Goal: Check status: Check status

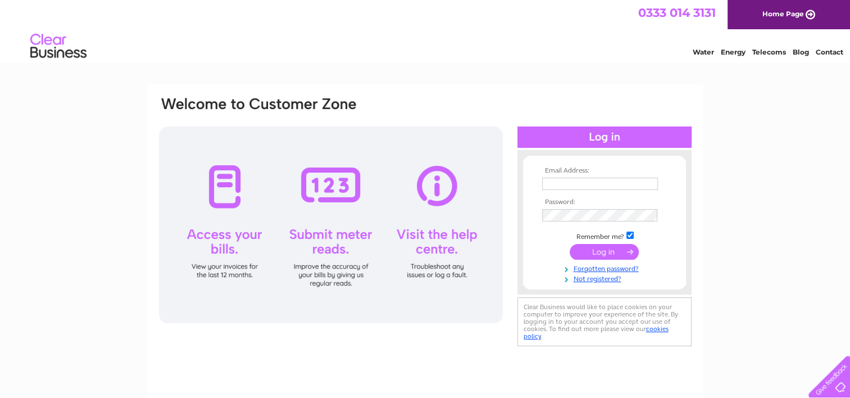
type input "jan.swan@frasac.org.uk"
click at [609, 250] on input "submit" at bounding box center [604, 252] width 69 height 16
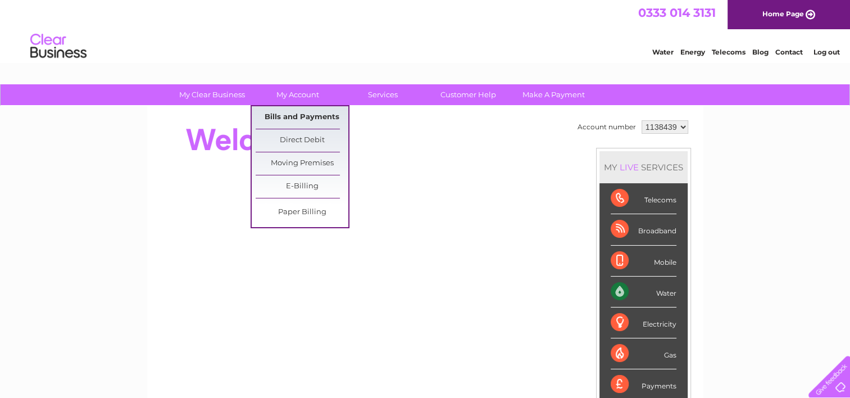
click at [292, 115] on link "Bills and Payments" at bounding box center [302, 117] width 93 height 22
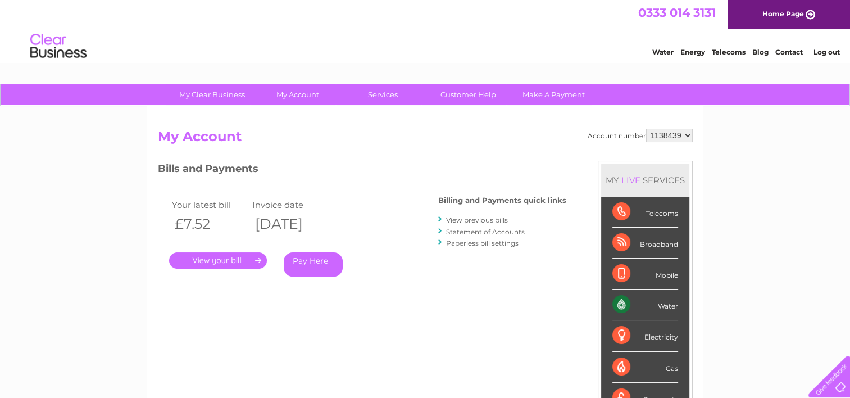
click at [236, 259] on link "." at bounding box center [218, 260] width 98 height 16
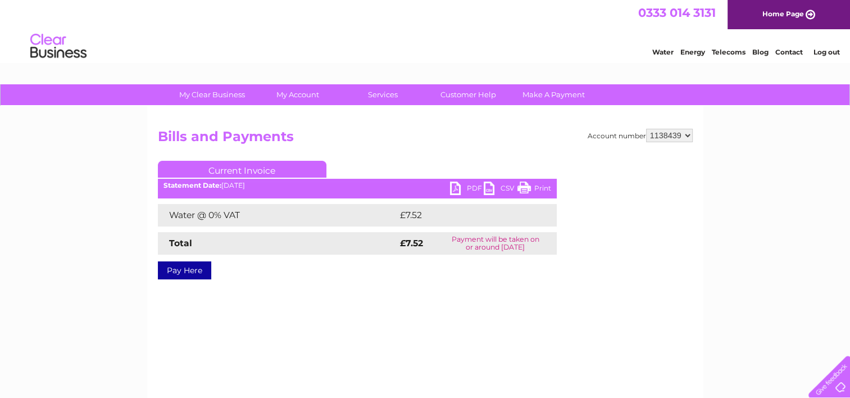
click at [466, 187] on link "PDF" at bounding box center [467, 190] width 34 height 16
